Goal: Navigation & Orientation: Find specific page/section

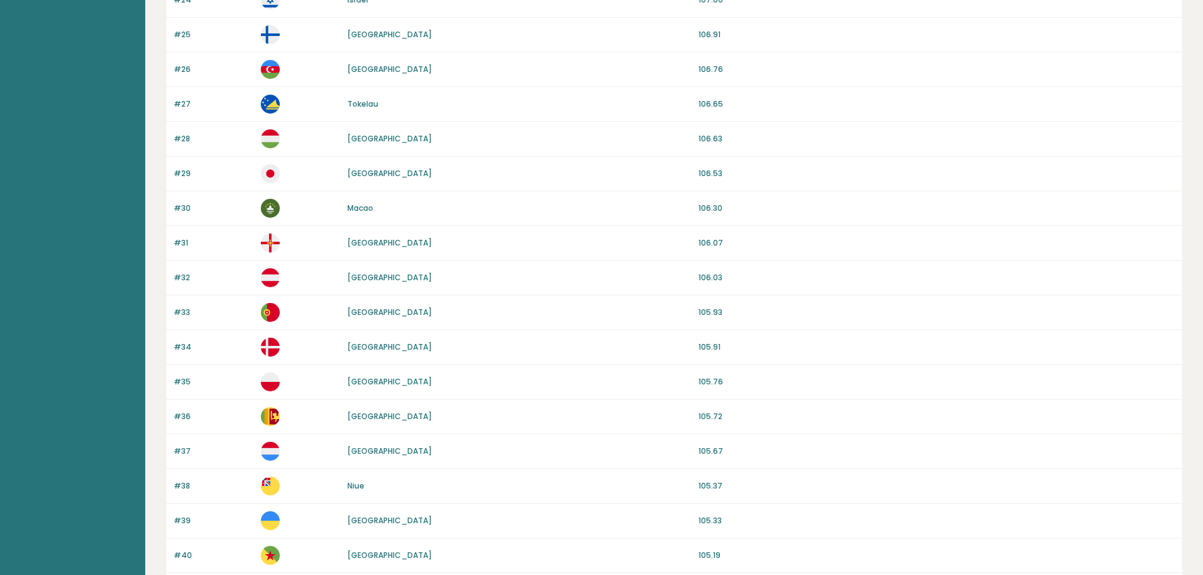
scroll to position [1065, 0]
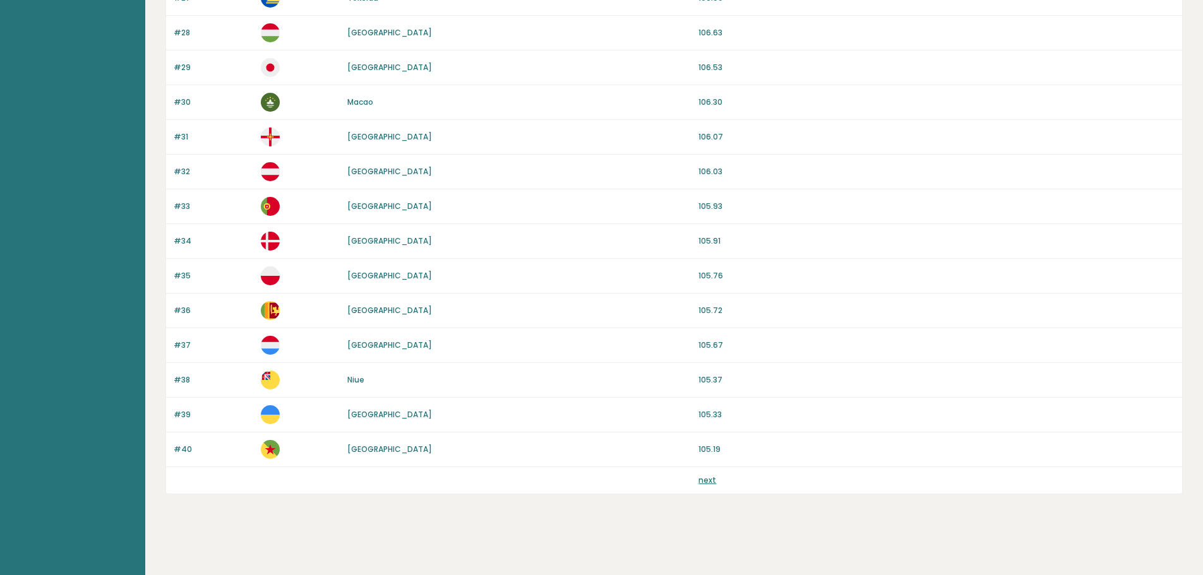
click at [710, 479] on link "next" at bounding box center [707, 480] width 18 height 11
click at [704, 480] on link "next" at bounding box center [707, 480] width 18 height 11
click at [710, 481] on link "next" at bounding box center [707, 480] width 18 height 11
click at [705, 482] on link "next" at bounding box center [707, 480] width 18 height 11
click at [698, 478] on div "next" at bounding box center [674, 480] width 1016 height 27
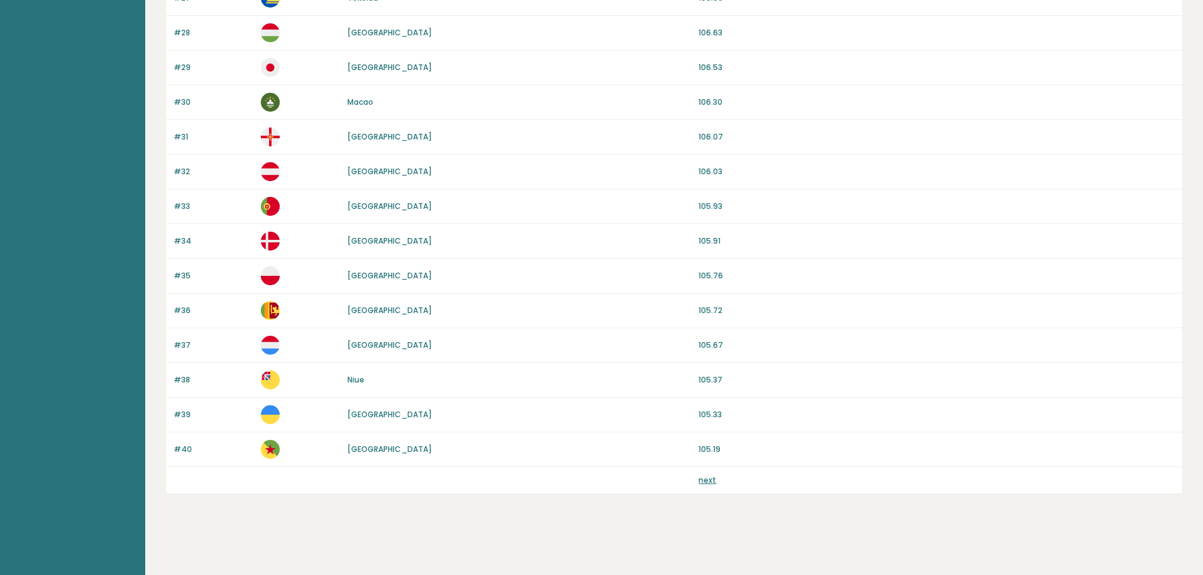
click at [711, 484] on link "next" at bounding box center [707, 480] width 18 height 11
click at [699, 485] on link "next" at bounding box center [707, 480] width 18 height 11
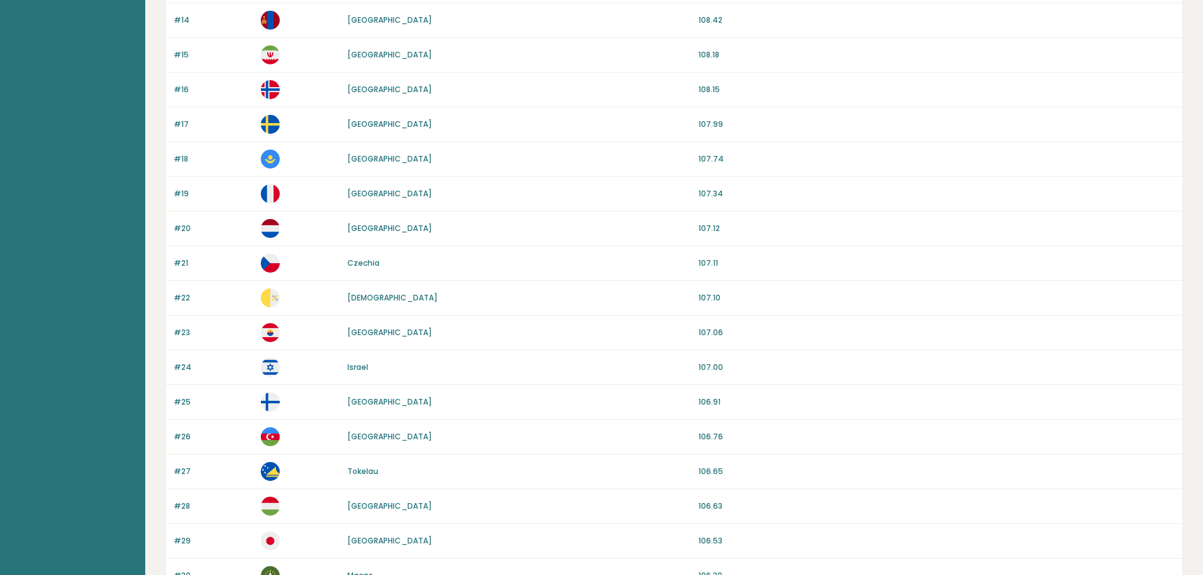
scroll to position [559, 0]
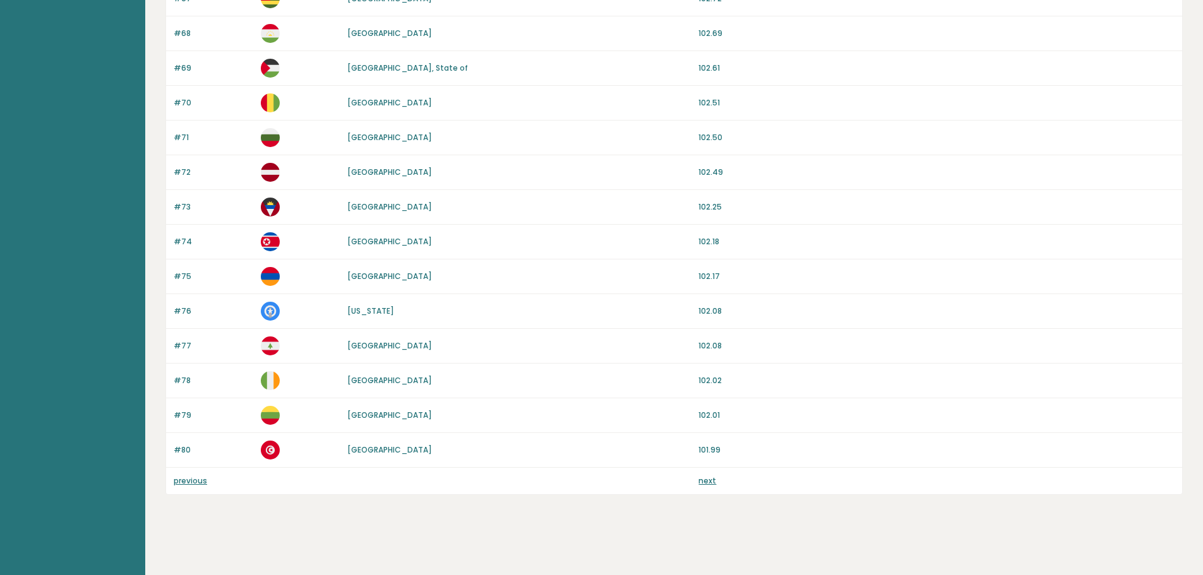
scroll to position [1065, 0]
click at [178, 484] on link "previous" at bounding box center [190, 480] width 33 height 11
